Goal: Information Seeking & Learning: Find specific fact

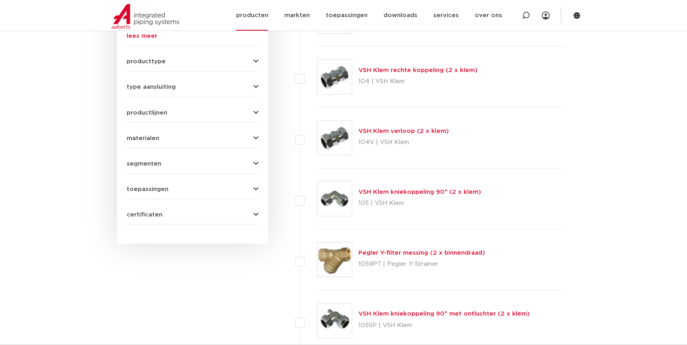
click at [263, 18] on link "producten" at bounding box center [252, 15] width 32 height 31
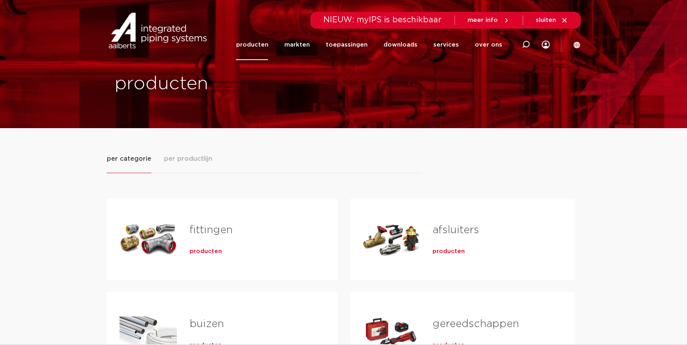
click at [192, 256] on div "fittingen producten" at bounding box center [251, 239] width 148 height 56
click at [196, 254] on span "producten" at bounding box center [206, 252] width 32 height 8
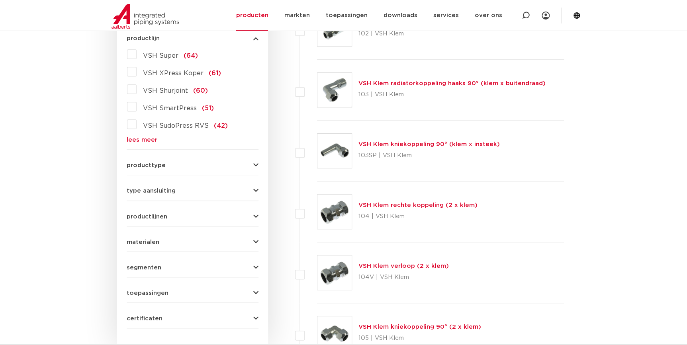
scroll to position [177, 0]
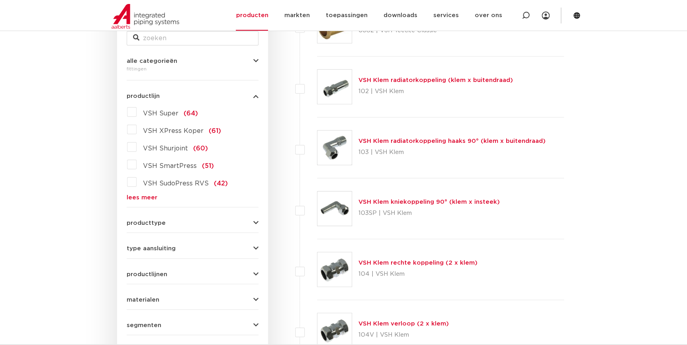
click at [135, 197] on link "lees meer" at bounding box center [193, 198] width 132 height 6
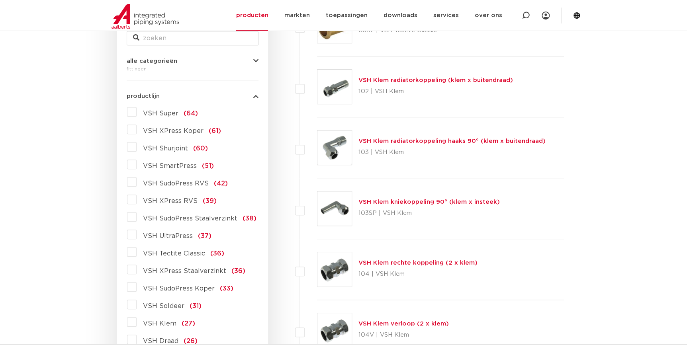
scroll to position [358, 0]
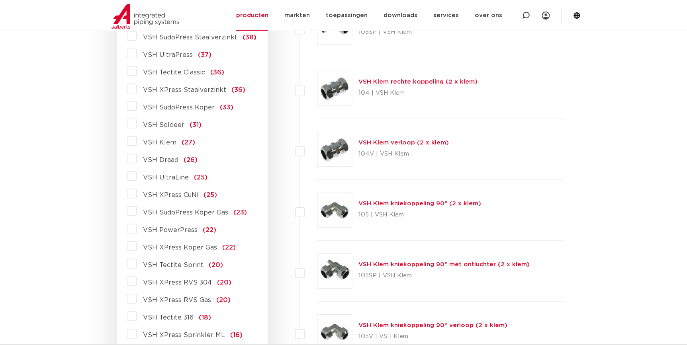
click at [192, 70] on span "VSH Tectite Classic" at bounding box center [174, 72] width 62 height 6
click at [0, 0] on input "VSH Tectite Classic (36)" at bounding box center [0, 0] width 0 height 0
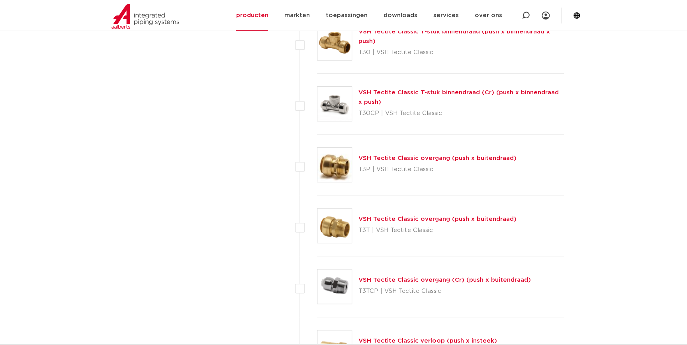
scroll to position [1770, 0]
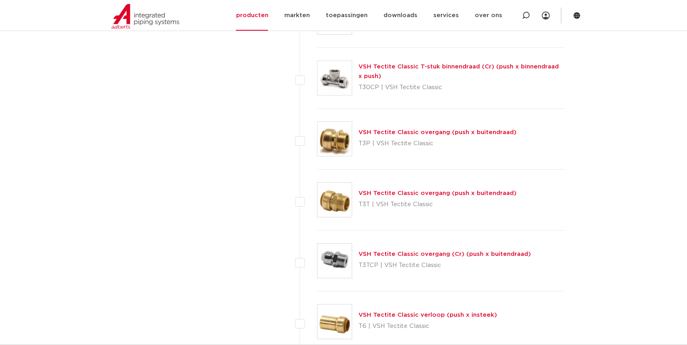
click at [447, 129] on link "VSH Tectite Classic overgang (push x buitendraad)" at bounding box center [437, 132] width 158 height 6
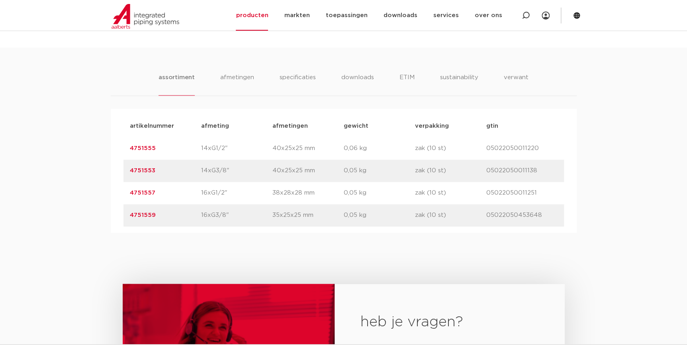
scroll to position [507, 0]
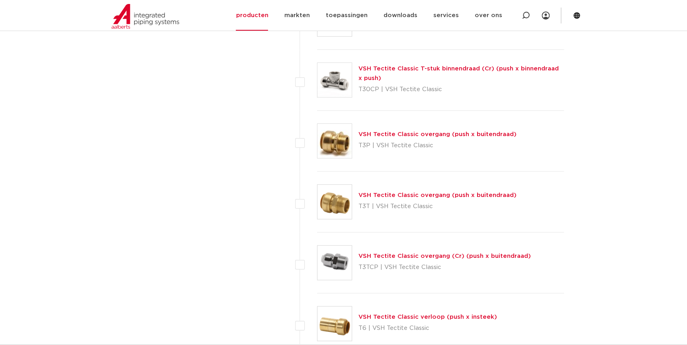
scroll to position [1769, 0]
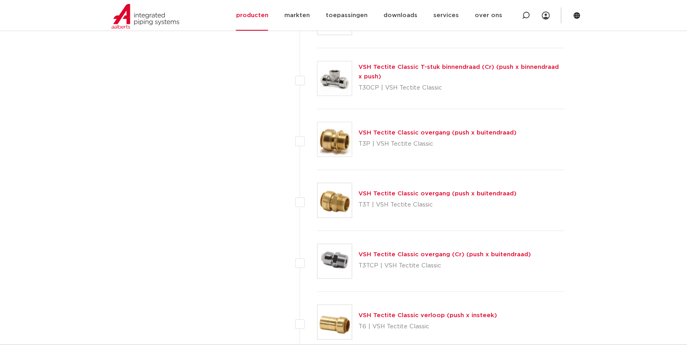
click at [458, 191] on link "VSH Tectite Classic overgang (push x buitendraad)" at bounding box center [437, 194] width 158 height 6
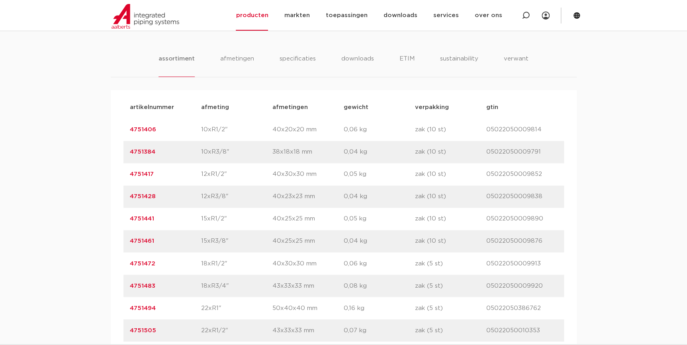
scroll to position [543, 0]
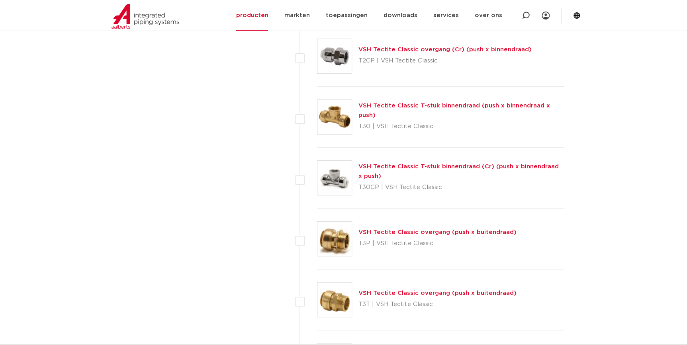
scroll to position [1769, 0]
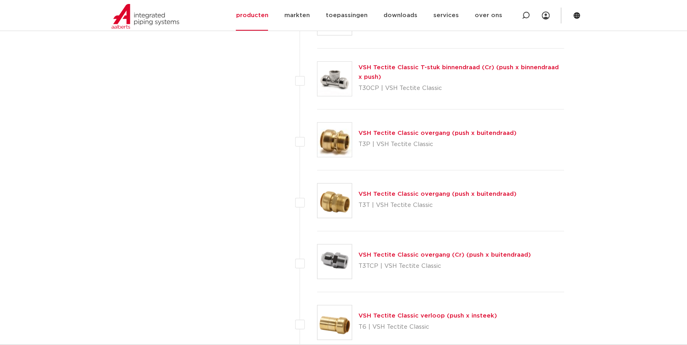
click at [392, 131] on link "VSH Tectite Classic overgang (push x buitendraad)" at bounding box center [437, 133] width 158 height 6
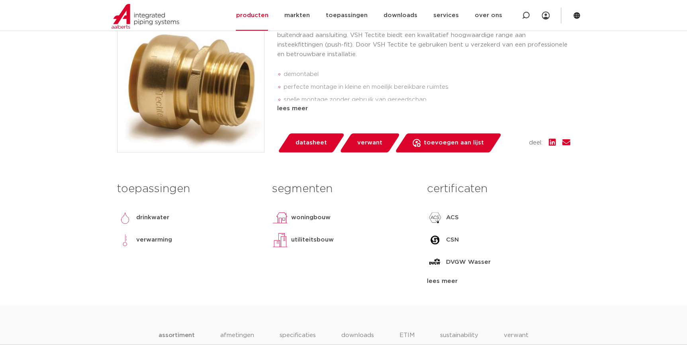
scroll to position [398, 0]
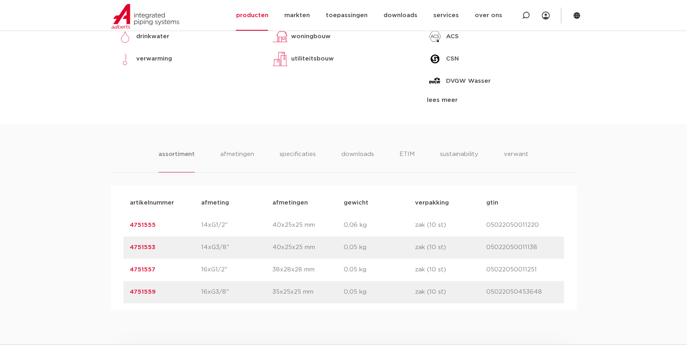
click at [227, 303] on div "artikelnummer 4751559 afmeting 16xG3/8" afmetingen 35x25x25 mm gewicht 0,05 kg …" at bounding box center [343, 292] width 440 height 22
drag, startPoint x: 156, startPoint y: 297, endPoint x: 72, endPoint y: 291, distance: 84.2
click at [72, 291] on div "assortiment afmetingen specificaties downloads ETIM sustainability verwant asso…" at bounding box center [343, 217] width 687 height 186
copy link "4751559"
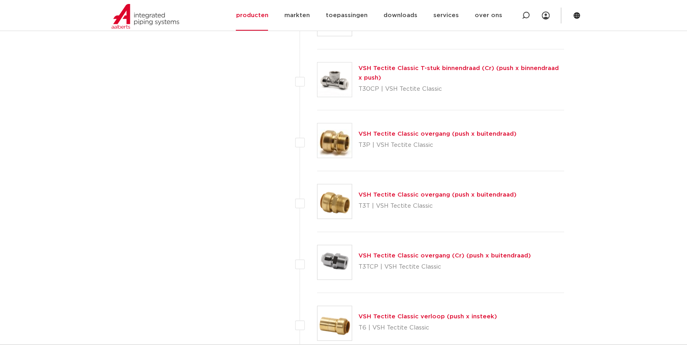
scroll to position [1768, 0]
click at [417, 190] on div "VSH Tectite Classic overgang (push x buitendraad) T3T | VSH Tectite Classic" at bounding box center [437, 201] width 158 height 22
click at [416, 192] on link "VSH Tectite Classic overgang (push x buitendraad)" at bounding box center [437, 195] width 158 height 6
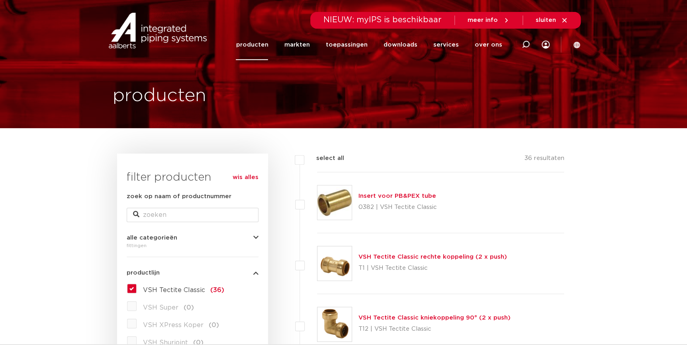
click at [264, 43] on link "producten" at bounding box center [252, 44] width 32 height 31
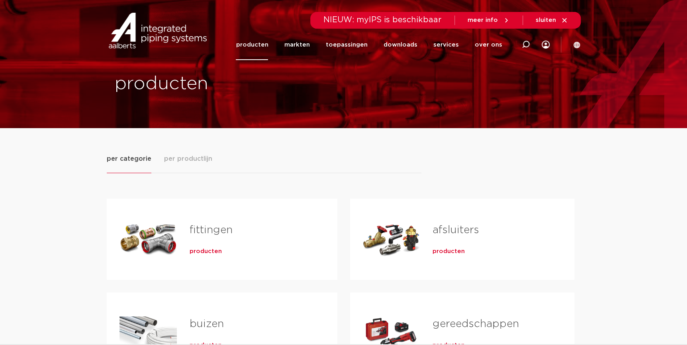
click at [209, 253] on span "producten" at bounding box center [206, 252] width 32 height 8
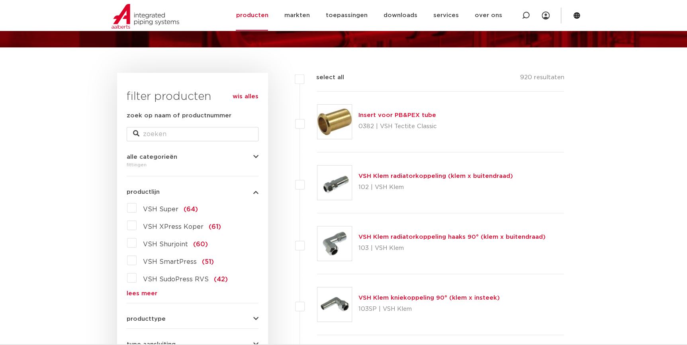
scroll to position [145, 0]
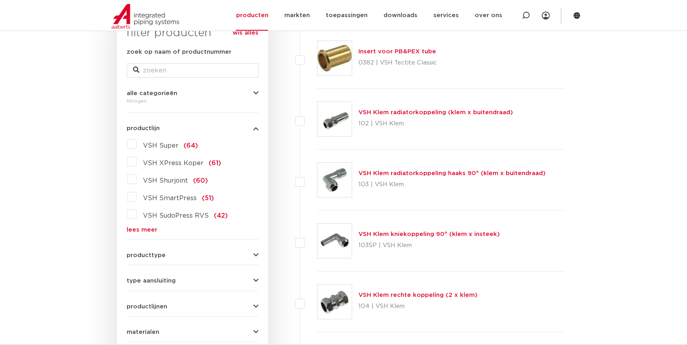
click at [154, 232] on link "lees meer" at bounding box center [193, 230] width 132 height 6
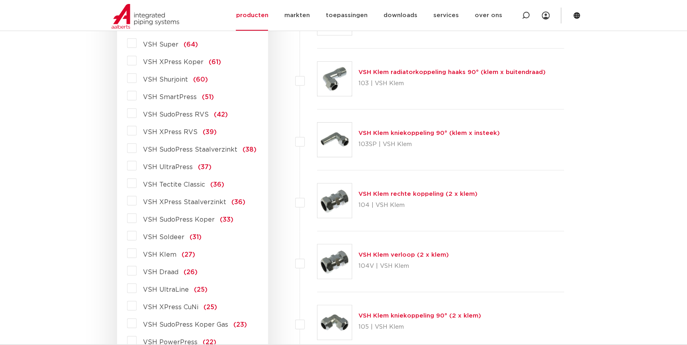
scroll to position [253, 0]
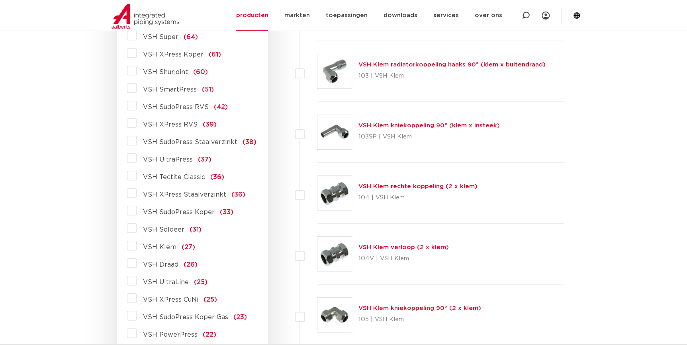
click at [192, 143] on span "VSH SudoPress Staalverzinkt" at bounding box center [190, 142] width 94 height 6
click at [0, 0] on input "VSH SudoPress Staalverzinkt (38)" at bounding box center [0, 0] width 0 height 0
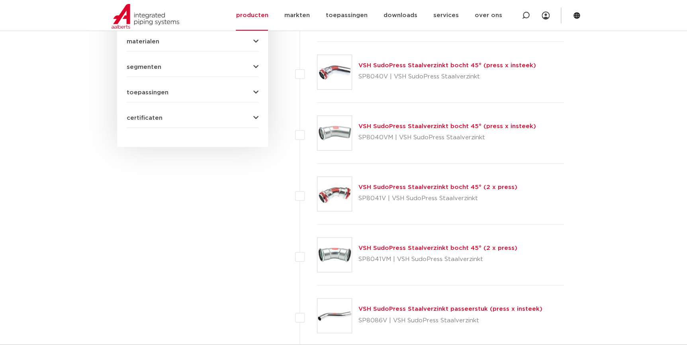
scroll to position [434, 0]
click at [390, 249] on link "VSH SudoPress Staalverzinkt bocht 45° (2 x press)" at bounding box center [437, 249] width 159 height 6
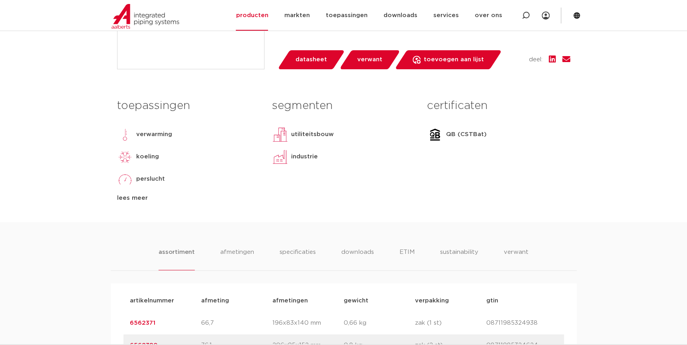
scroll to position [181, 0]
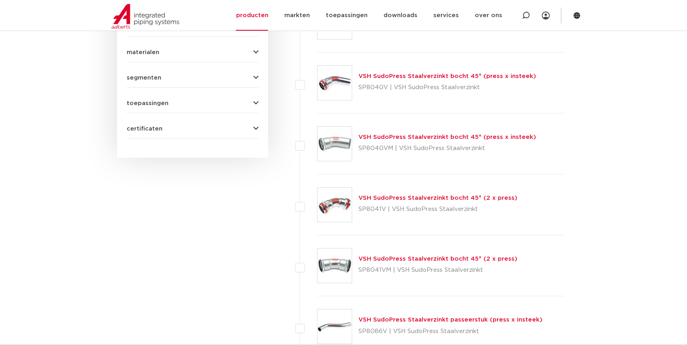
scroll to position [434, 0]
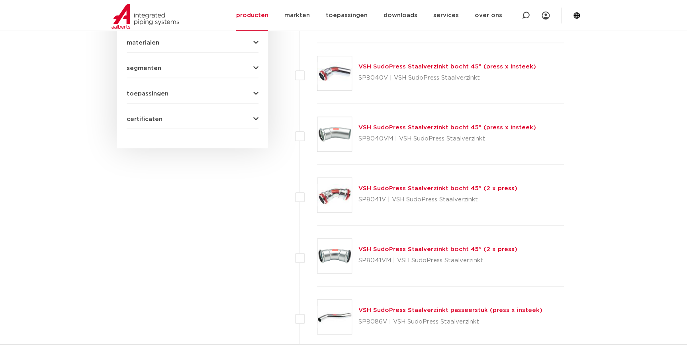
click at [409, 190] on link "VSH SudoPress Staalverzinkt bocht 45° (2 x press)" at bounding box center [437, 189] width 159 height 6
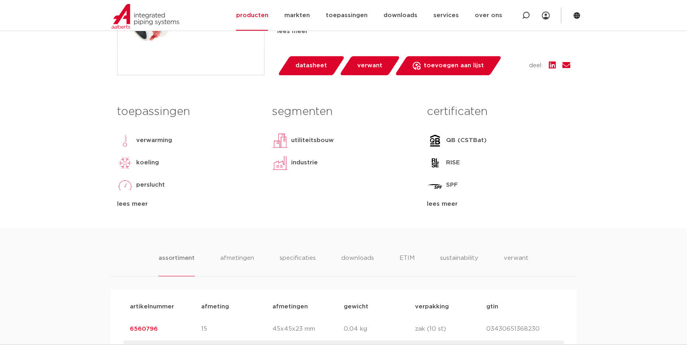
scroll to position [470, 0]
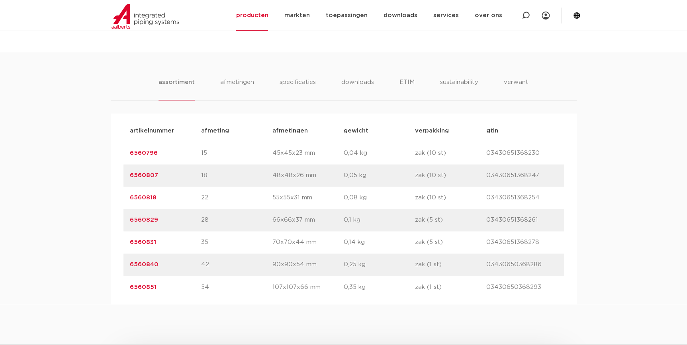
drag, startPoint x: 159, startPoint y: 175, endPoint x: -2, endPoint y: 165, distance: 160.8
click at [0, 165] on html "Zoeken NIEUW: myIPS is beschikbaar meer info sluiten producten markten toepassi…" at bounding box center [343, 157] width 687 height 1255
copy link "6560807"
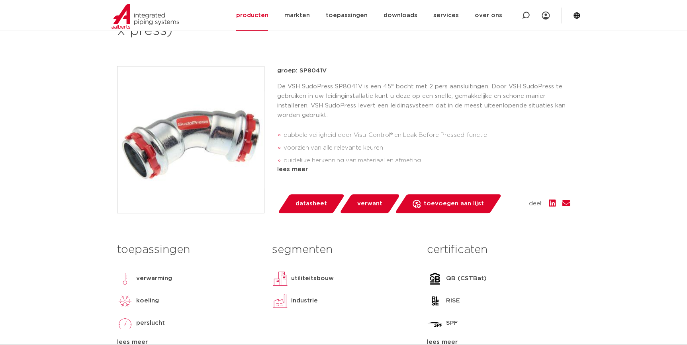
scroll to position [145, 0]
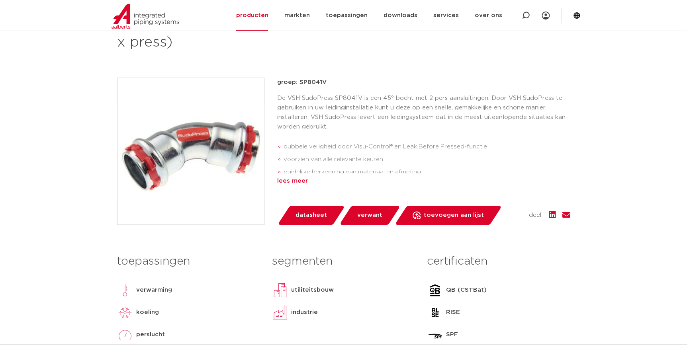
click at [301, 184] on div "lees meer" at bounding box center [423, 181] width 293 height 10
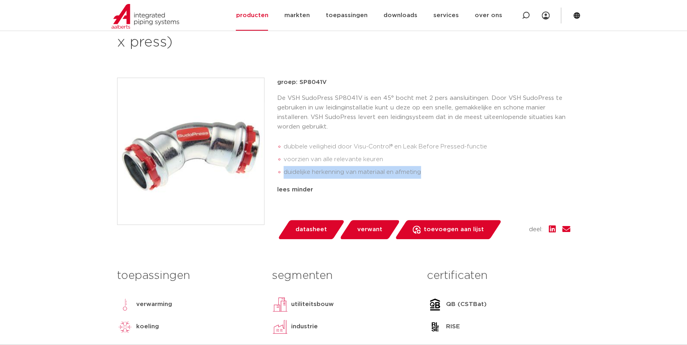
drag, startPoint x: 421, startPoint y: 171, endPoint x: 284, endPoint y: 168, distance: 137.4
click at [284, 168] on li "duidelijke herkenning van materiaal en afmeting" at bounding box center [427, 172] width 287 height 13
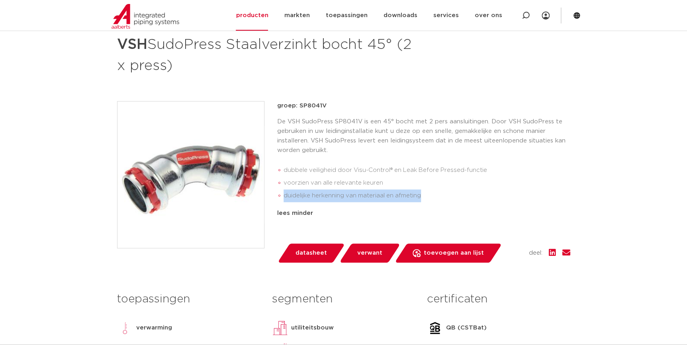
scroll to position [108, 0]
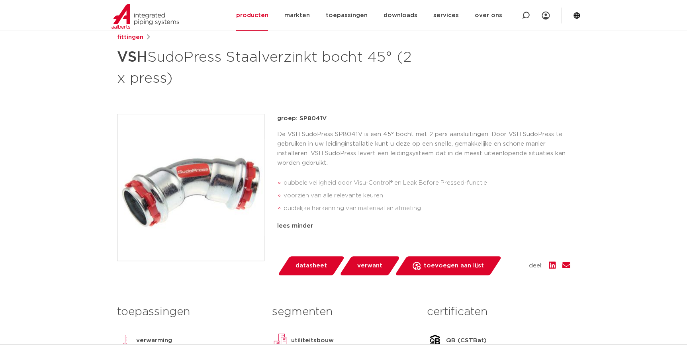
click at [472, 137] on p "De VSH SudoPress SP8041V is een 45° bocht met 2 pers aansluitingen. Door VSH Su…" at bounding box center [423, 149] width 293 height 38
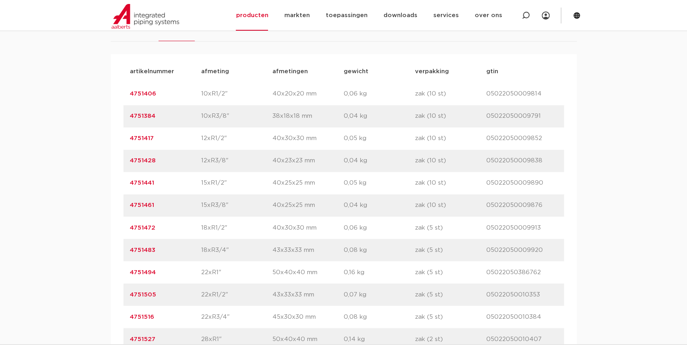
scroll to position [543, 0]
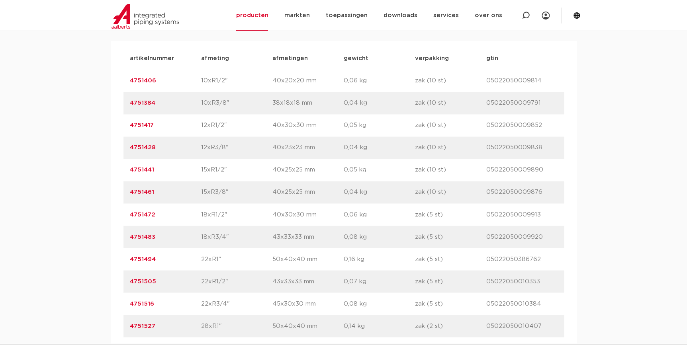
drag, startPoint x: 123, startPoint y: 216, endPoint x: 0, endPoint y: 207, distance: 124.1
click at [0, 207] on html "Zoeken NIEUW: myIPS is beschikbaar meer info sluiten producten markten toepassi…" at bounding box center [343, 140] width 687 height 1367
copy link "4751472"
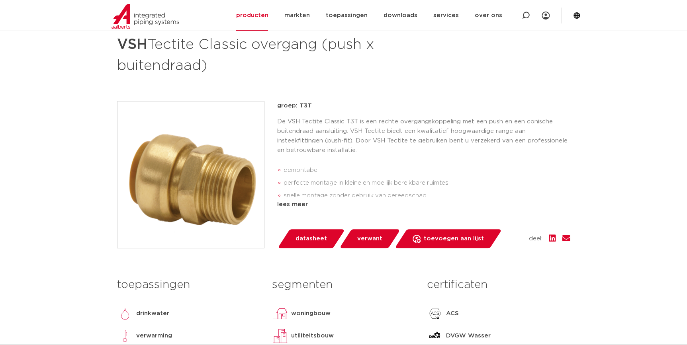
scroll to position [108, 0]
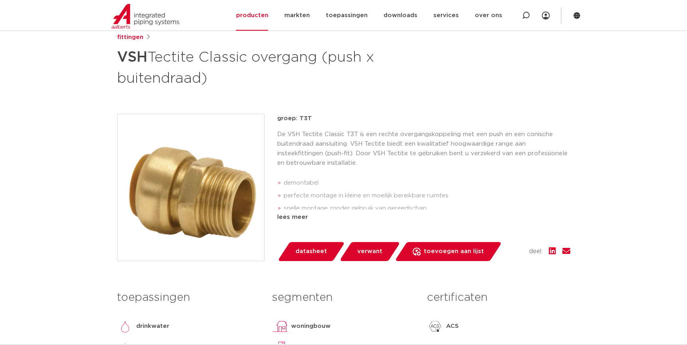
drag, startPoint x: 314, startPoint y: 119, endPoint x: 275, endPoint y: 121, distance: 39.1
click at [275, 121] on div "groep: T3T De VSH Tectite Classic T3T is een rechte overgangskoppeling met een …" at bounding box center [343, 187] width 453 height 147
click at [522, 100] on div "fittingen VSH Tectite Classic overgang (push x buitendraad) groep: T3T demontab…" at bounding box center [344, 223] width 466 height 381
click at [528, 292] on h3 "certificaten" at bounding box center [498, 298] width 143 height 16
